Goal: Information Seeking & Learning: Learn about a topic

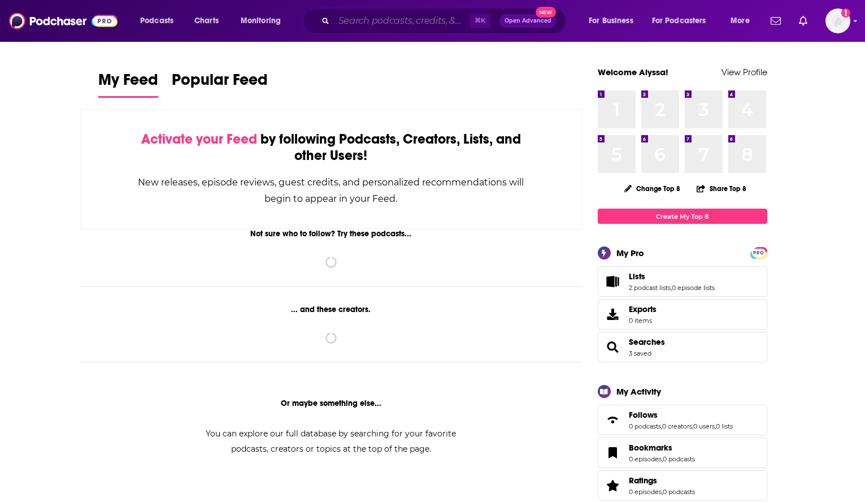
click at [365, 18] on input "Search podcasts, credits, & more..." at bounding box center [402, 21] width 136 height 18
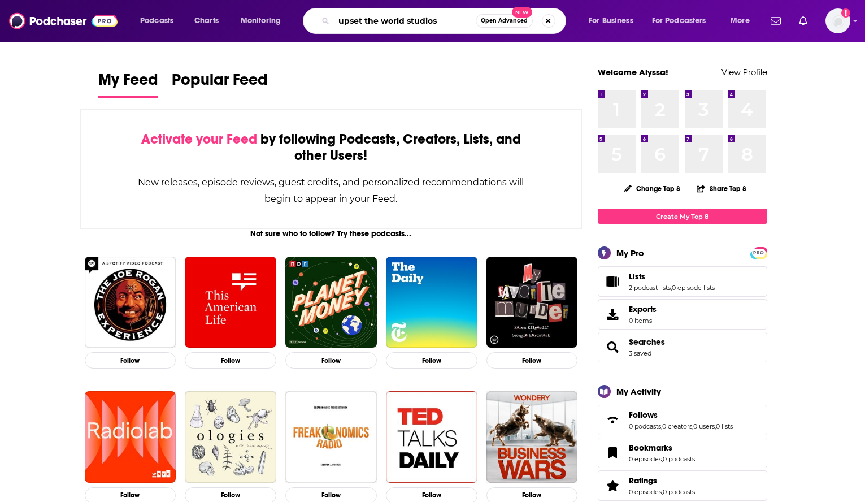
type input "upset the world studios"
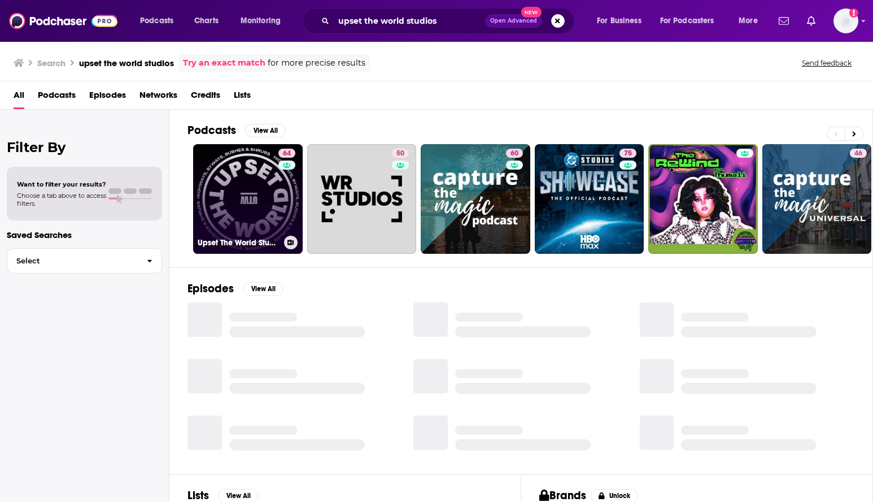
click at [268, 217] on link "64 Upset The World Studios" at bounding box center [248, 199] width 110 height 110
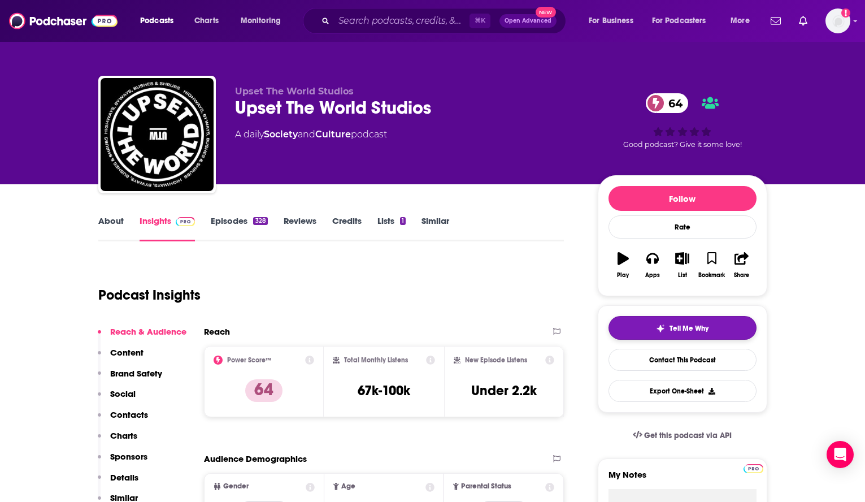
click at [700, 326] on span "Tell Me Why" at bounding box center [688, 328] width 39 height 9
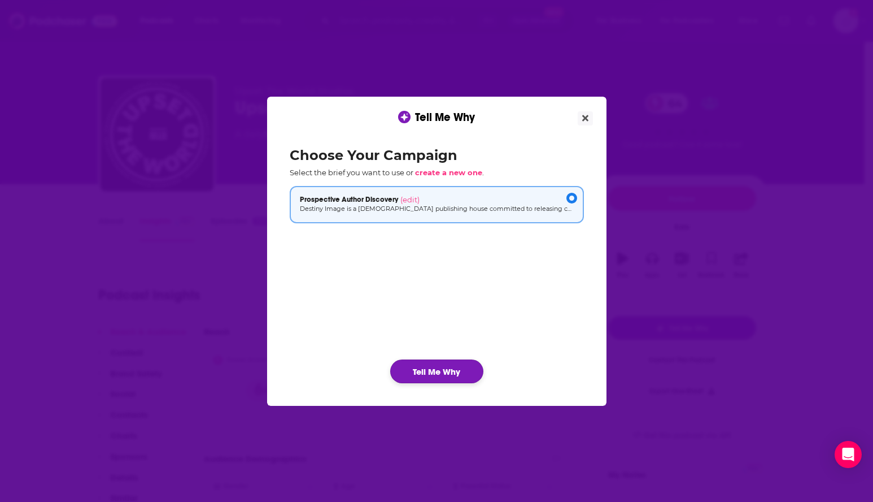
click at [420, 364] on button "Tell Me Why" at bounding box center [436, 371] width 93 height 24
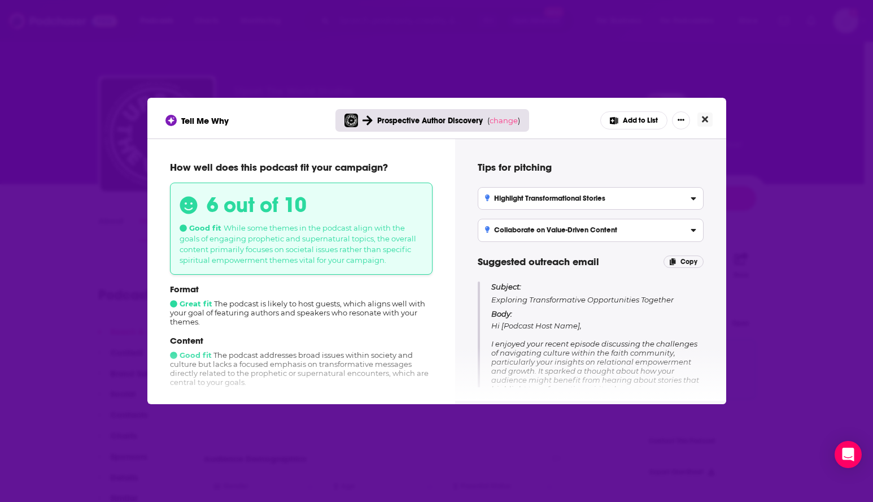
click at [702, 119] on icon "Close" at bounding box center [705, 119] width 6 height 9
